Goal: Communication & Community: Answer question/provide support

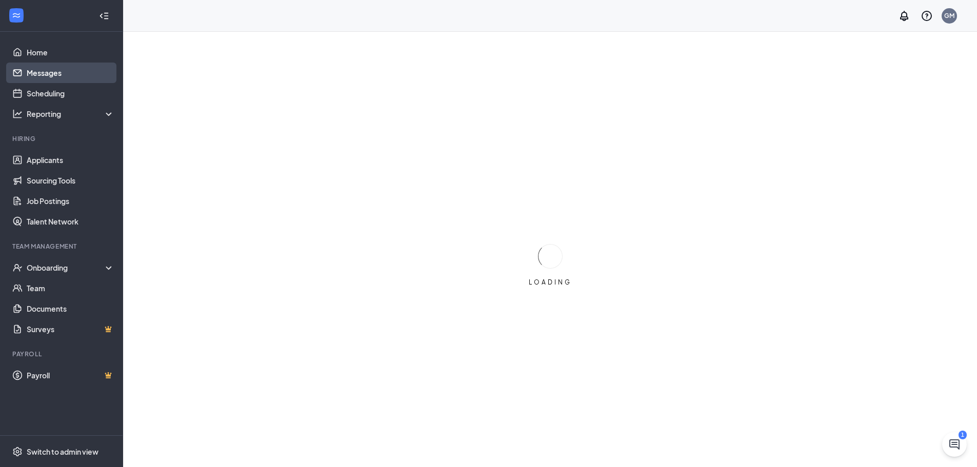
click at [73, 71] on link "Messages" at bounding box center [71, 73] width 88 height 21
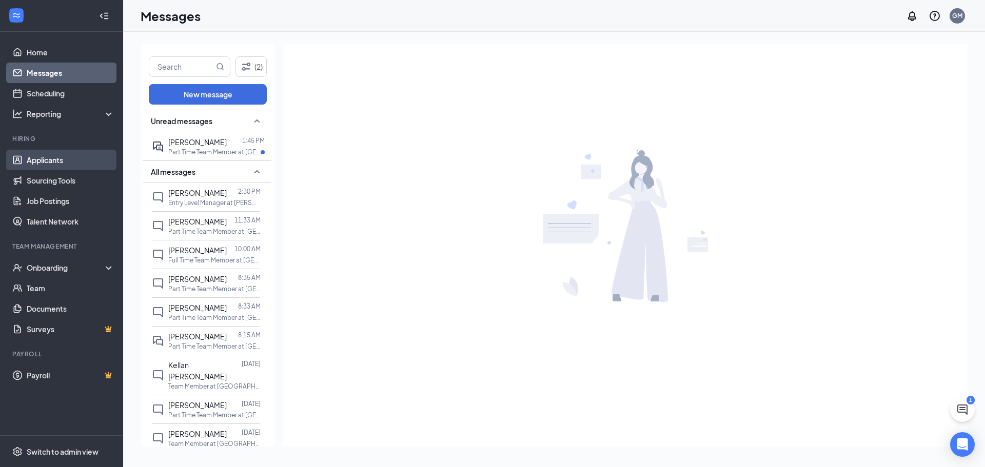
click at [74, 156] on link "Applicants" at bounding box center [71, 160] width 88 height 21
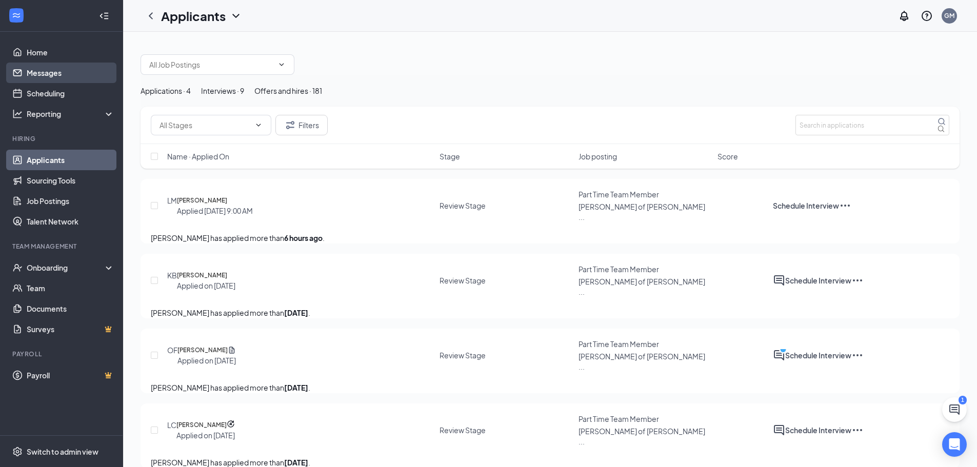
click at [70, 72] on link "Messages" at bounding box center [71, 73] width 88 height 21
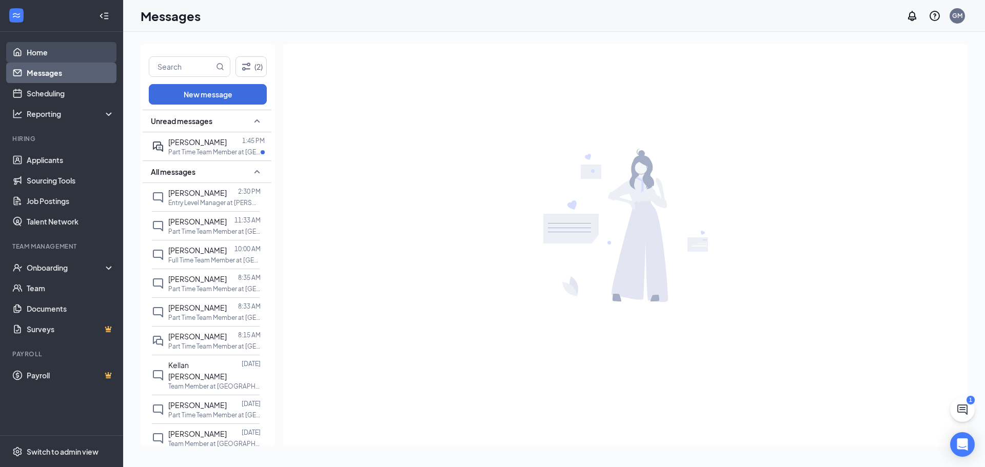
click at [65, 60] on link "Home" at bounding box center [71, 52] width 88 height 21
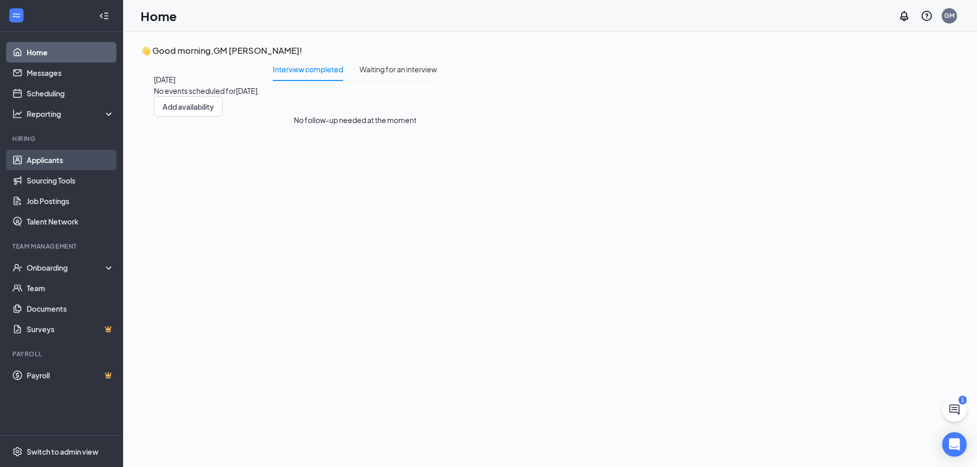
drag, startPoint x: 29, startPoint y: 149, endPoint x: 30, endPoint y: 158, distance: 9.2
click at [30, 150] on li "Hiring Applicants Sourcing Tools Job Postings Talent Network" at bounding box center [61, 182] width 123 height 97
click at [32, 161] on link "Applicants" at bounding box center [71, 160] width 88 height 21
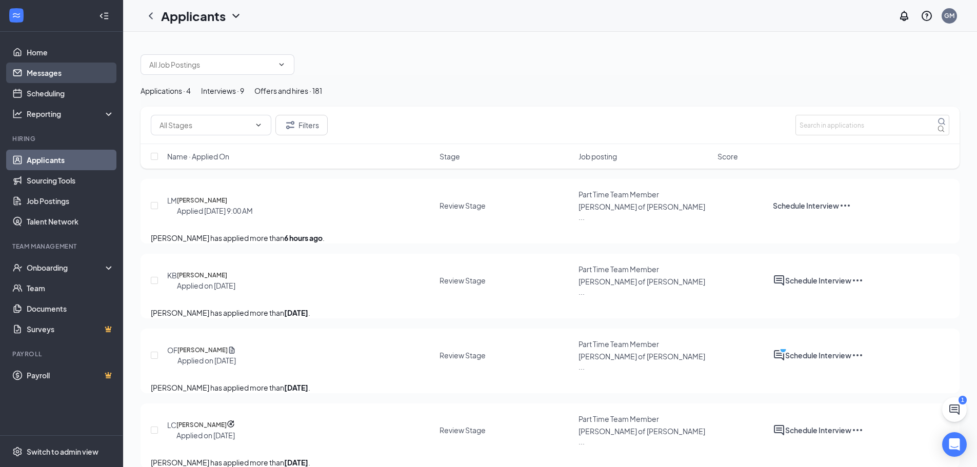
click at [71, 63] on link "Messages" at bounding box center [71, 73] width 88 height 21
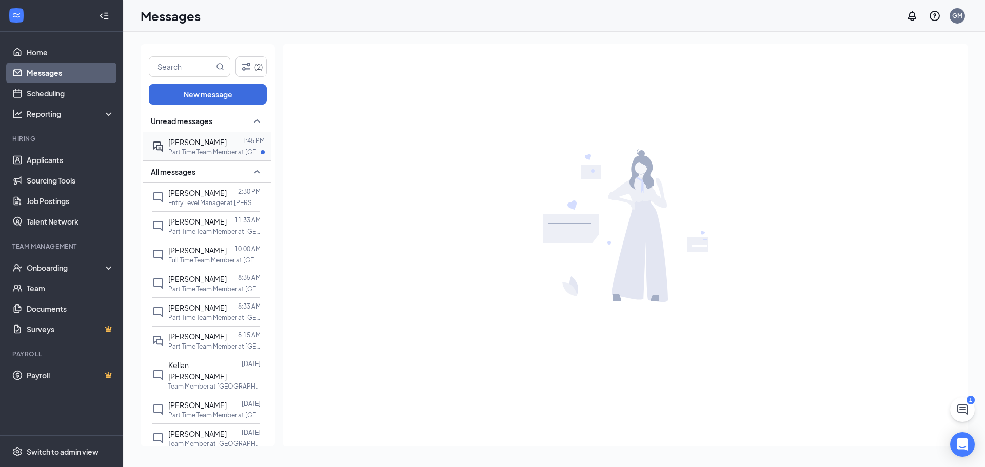
drag, startPoint x: 174, startPoint y: 142, endPoint x: 180, endPoint y: 142, distance: 6.2
click at [174, 142] on span "[PERSON_NAME]" at bounding box center [197, 141] width 58 height 9
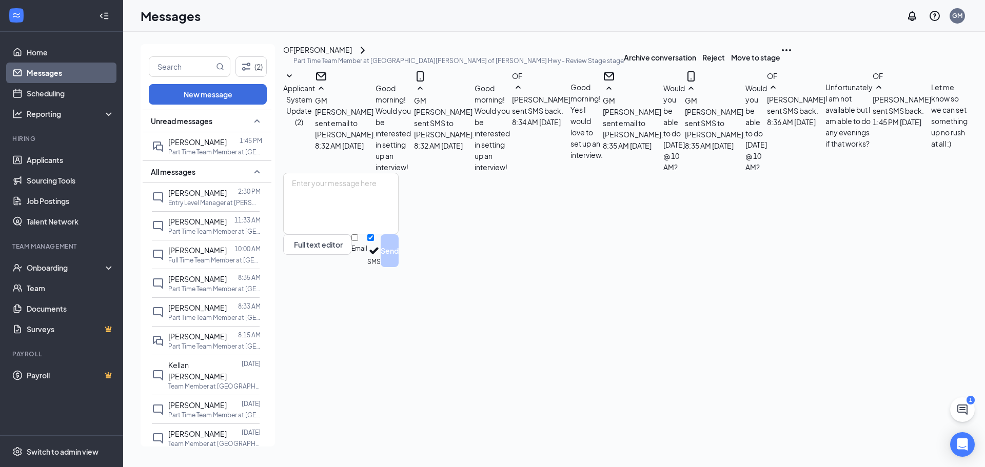
scroll to position [167, 0]
click at [399, 234] on textarea at bounding box center [340, 204] width 115 height 62
type textarea "I would be able to do"
click at [55, 160] on link "Applicants" at bounding box center [71, 160] width 88 height 21
